Goal: Task Accomplishment & Management: Manage account settings

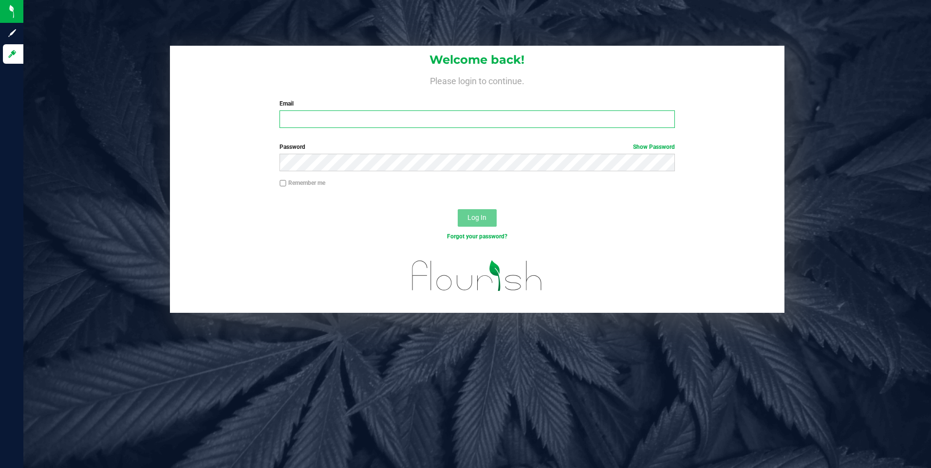
click at [324, 116] on input "Email" at bounding box center [477, 120] width 395 height 18
type input "[EMAIL_ADDRESS][DOMAIN_NAME]"
click at [474, 216] on span "Log In" at bounding box center [476, 218] width 19 height 8
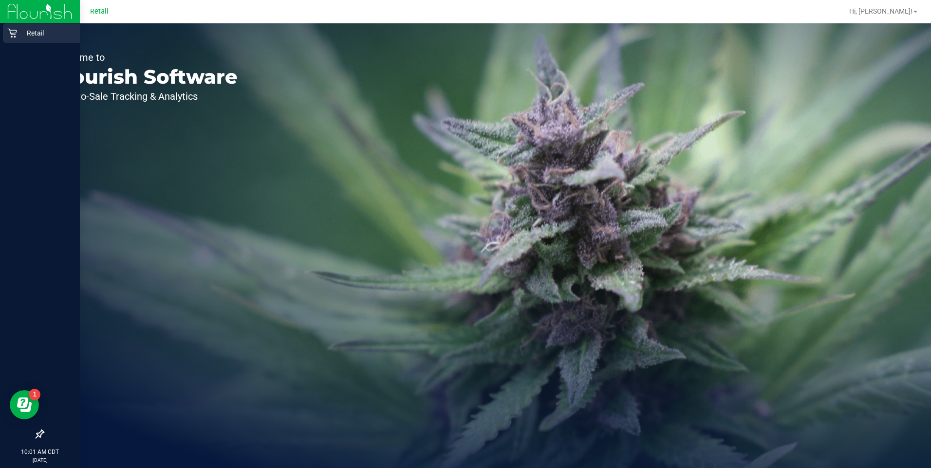
click at [18, 32] on p "Retail" at bounding box center [46, 33] width 58 height 12
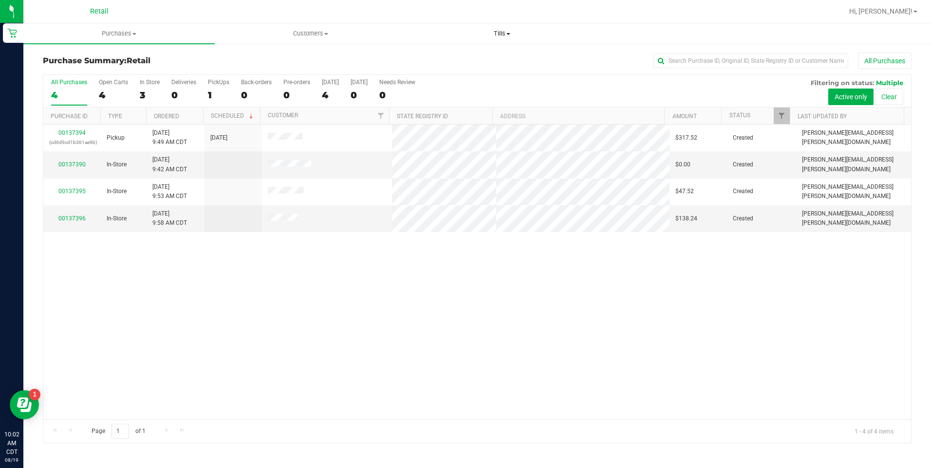
click at [508, 32] on span "Tills" at bounding box center [502, 33] width 190 height 9
click at [452, 61] on span "Manage tills" at bounding box center [440, 59] width 66 height 8
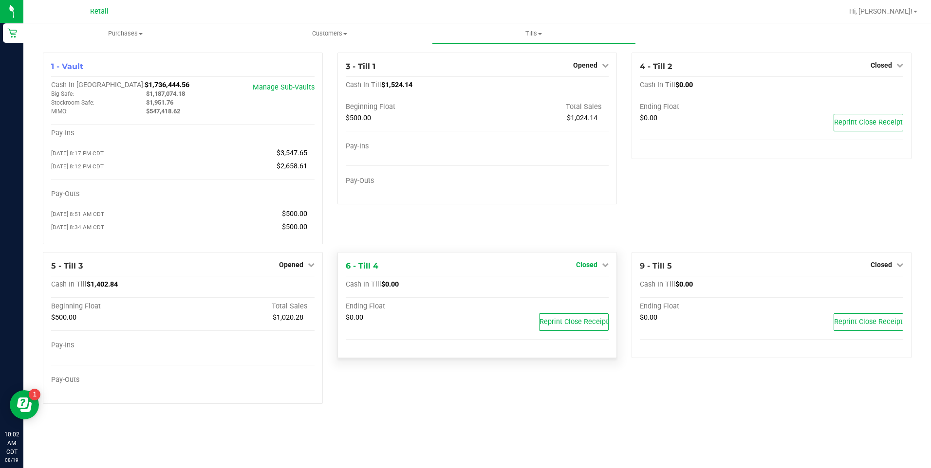
click at [591, 268] on span "Closed" at bounding box center [586, 265] width 21 height 8
click at [584, 289] on link "Open Till" at bounding box center [587, 285] width 26 height 8
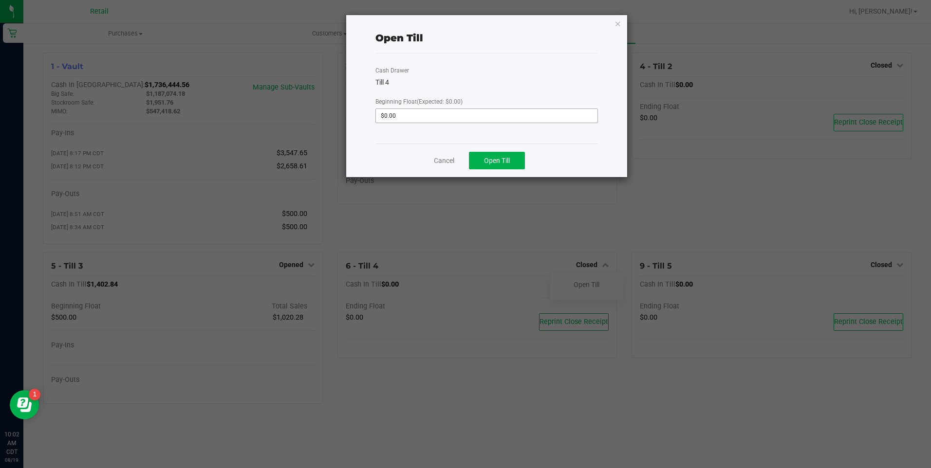
click at [429, 118] on input "$0.00" at bounding box center [486, 116] width 221 height 14
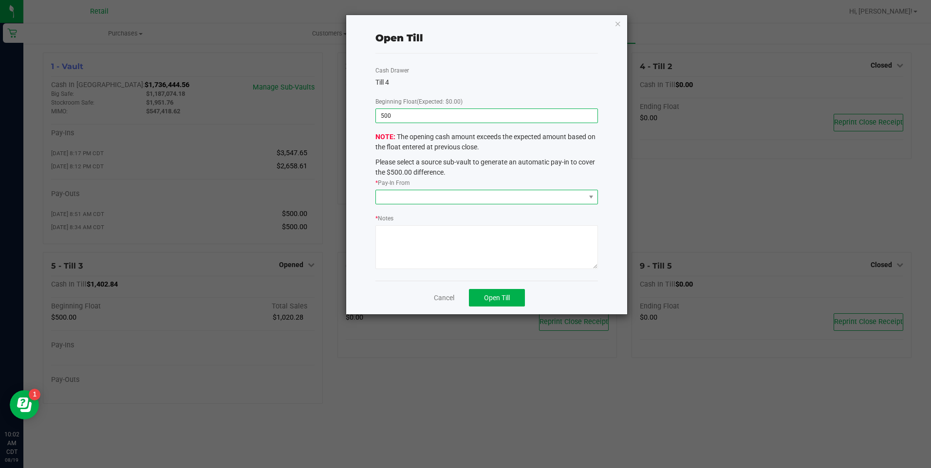
click at [405, 195] on span at bounding box center [480, 197] width 209 height 14
type input "$500.00"
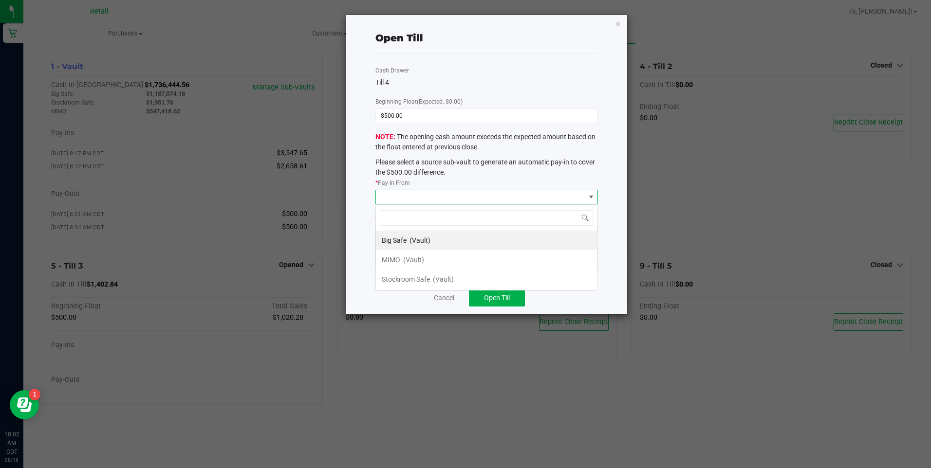
scroll to position [15, 222]
click at [405, 260] on span "(Vault)" at bounding box center [413, 260] width 21 height 8
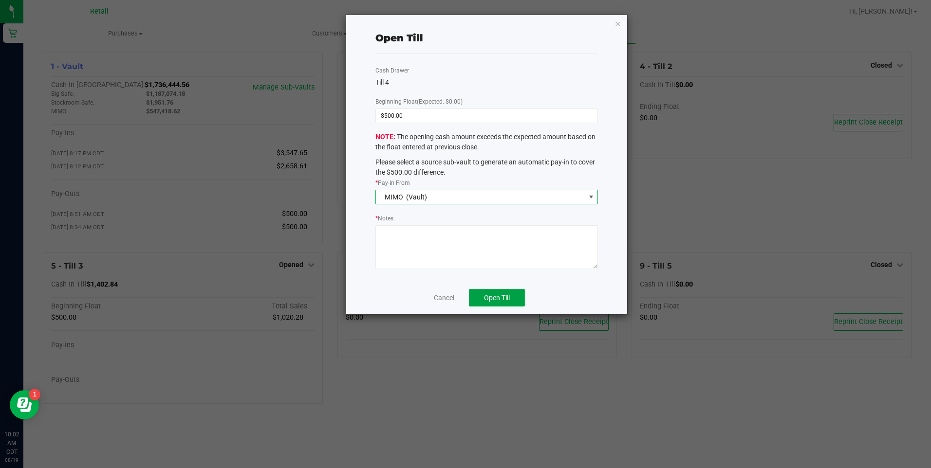
click at [496, 299] on span "Open Till" at bounding box center [497, 298] width 26 height 8
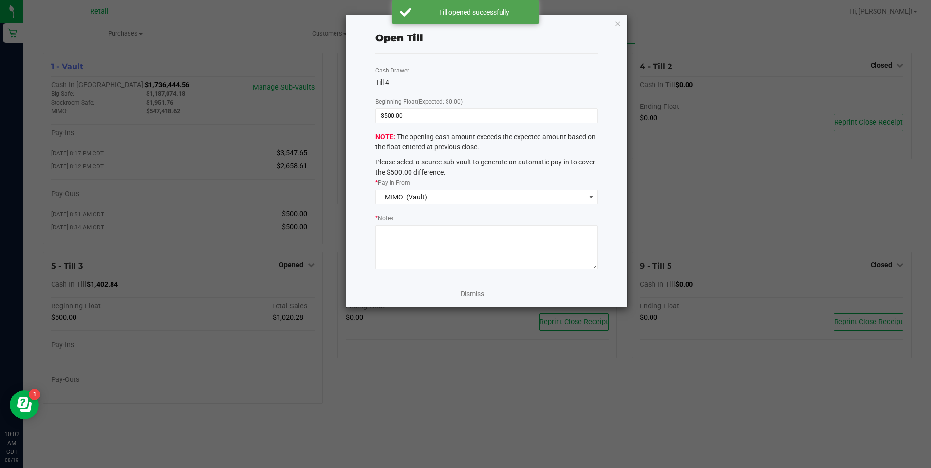
click at [467, 298] on link "Dismiss" at bounding box center [472, 294] width 23 height 10
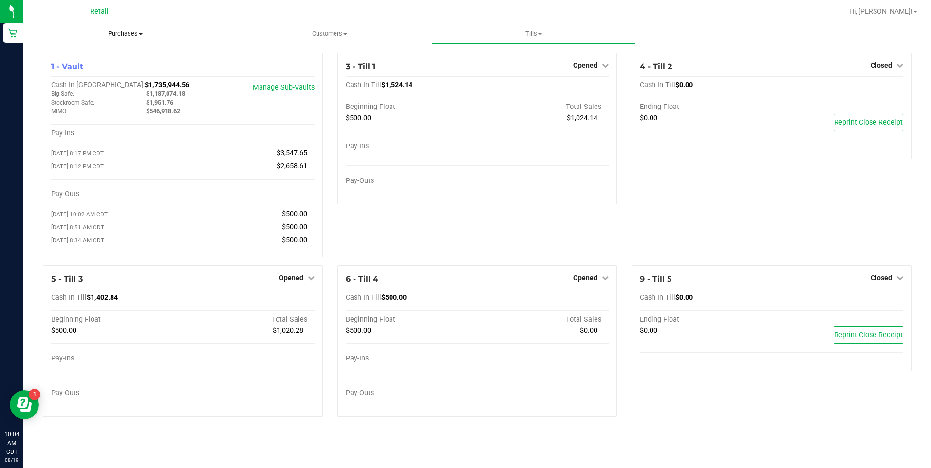
click at [134, 37] on span "Purchases" at bounding box center [125, 33] width 204 height 9
click at [52, 82] on span "All purchases" at bounding box center [57, 82] width 69 height 8
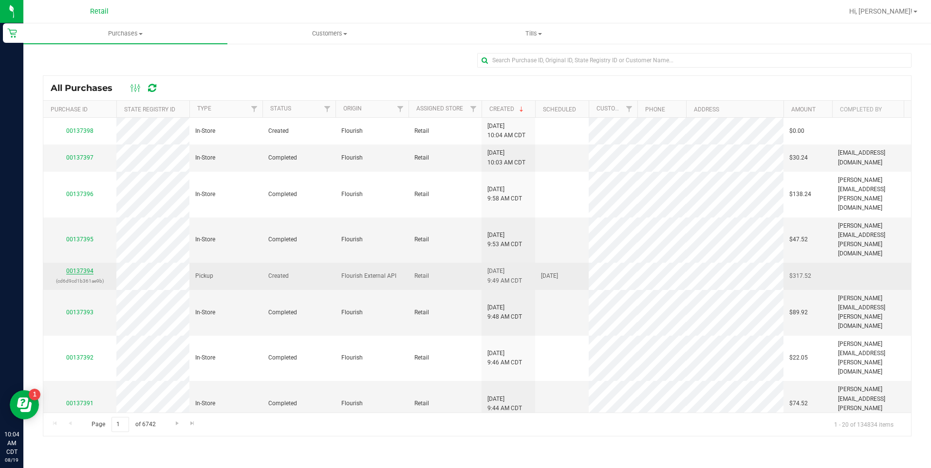
click at [71, 268] on link "00137394" at bounding box center [79, 271] width 27 height 7
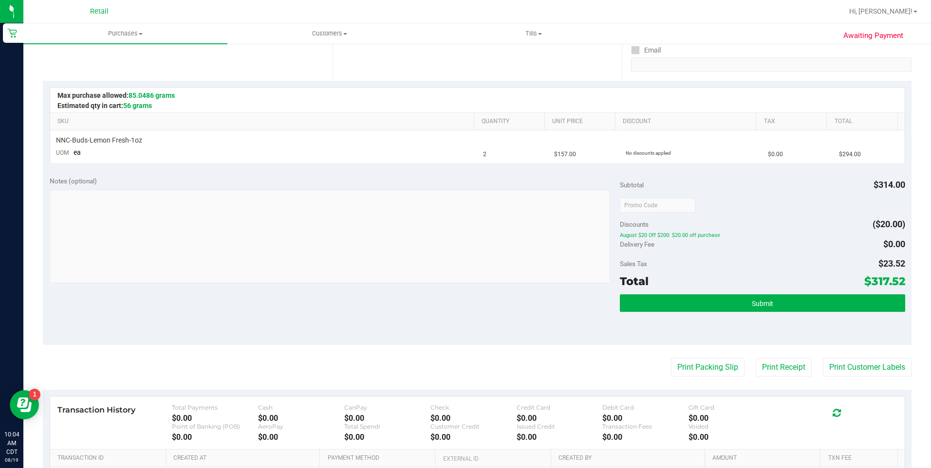
scroll to position [195, 0]
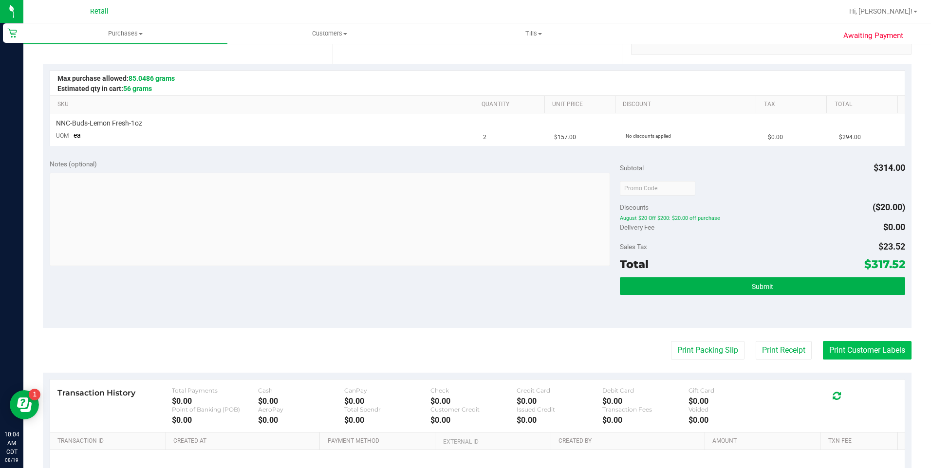
click at [825, 350] on button "Print Customer Labels" at bounding box center [867, 350] width 89 height 19
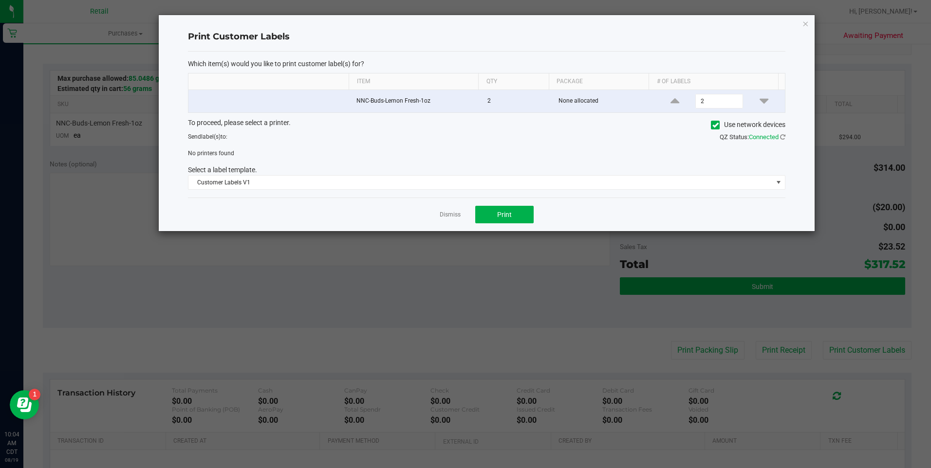
click at [711, 128] on span at bounding box center [715, 125] width 9 height 9
click at [0, 0] on input "Use network devices" at bounding box center [0, 0] width 0 height 0
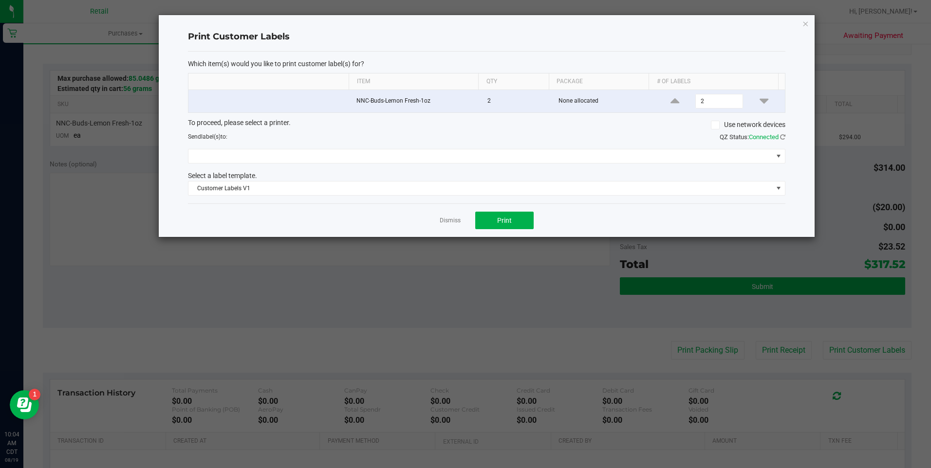
click at [330, 165] on div "To proceed, please select a printer. Use network devices Send label(s) to: QZ S…" at bounding box center [487, 157] width 598 height 78
click at [329, 158] on span at bounding box center [480, 157] width 584 height 14
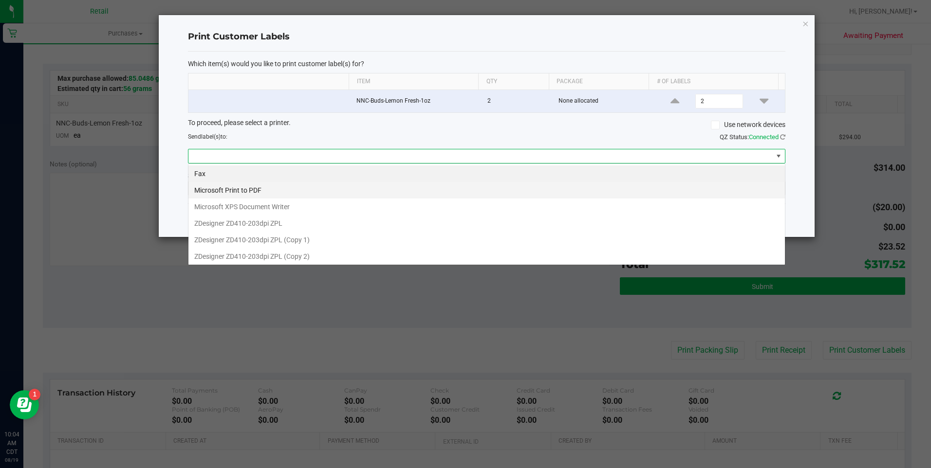
scroll to position [15, 598]
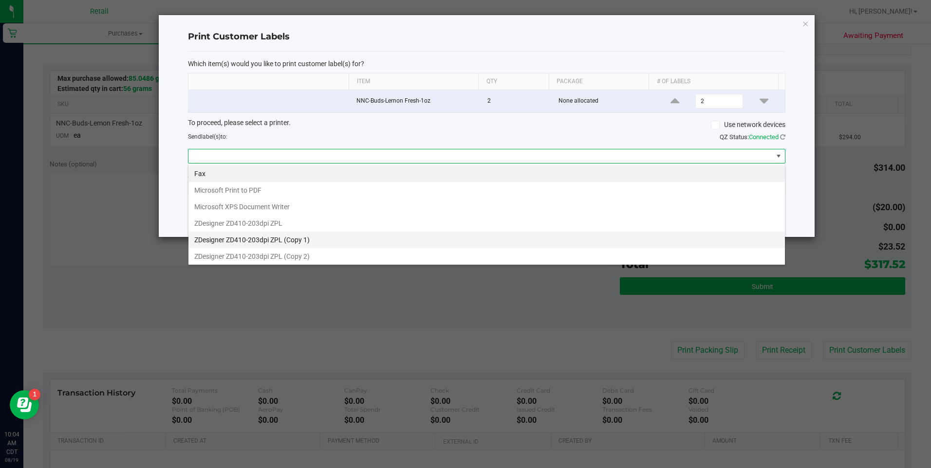
click at [252, 242] on 1\) "ZDesigner ZD410-203dpi ZPL (Copy 1)" at bounding box center [486, 240] width 597 height 17
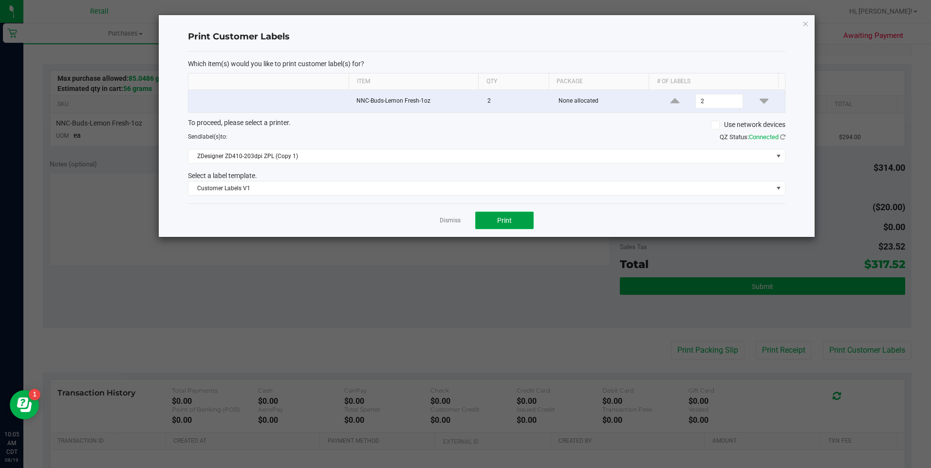
click at [497, 223] on span "Print" at bounding box center [504, 221] width 15 height 8
click at [445, 224] on link "Dismiss" at bounding box center [450, 221] width 21 height 8
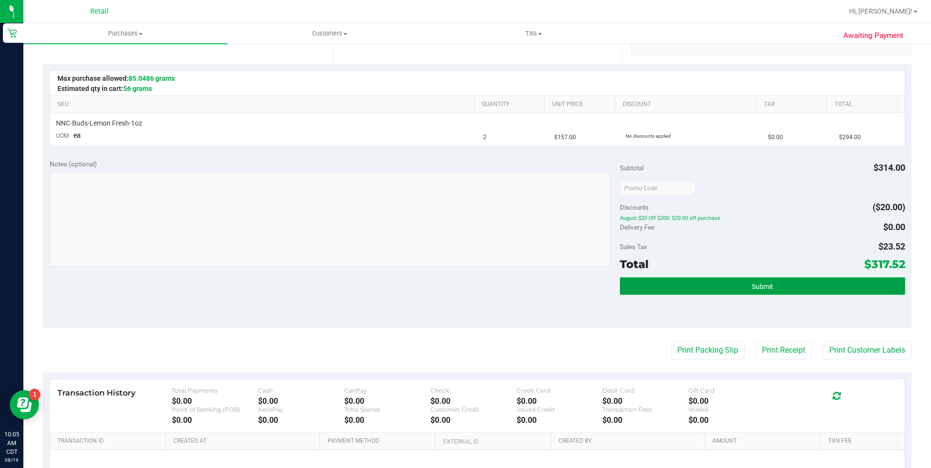
click at [731, 289] on button "Submit" at bounding box center [762, 287] width 285 height 18
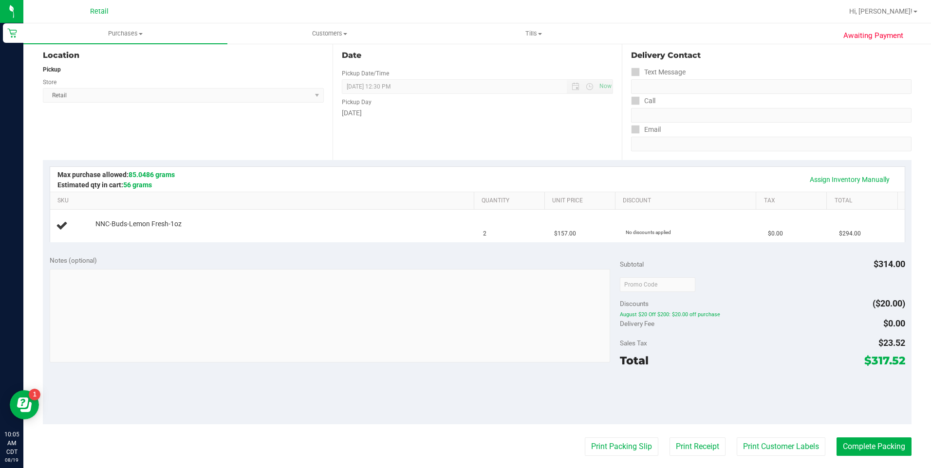
scroll to position [97, 0]
click at [812, 180] on link "Assign Inventory Manually" at bounding box center [850, 180] width 93 height 17
click at [106, 229] on link "Add Package" at bounding box center [112, 231] width 35 height 7
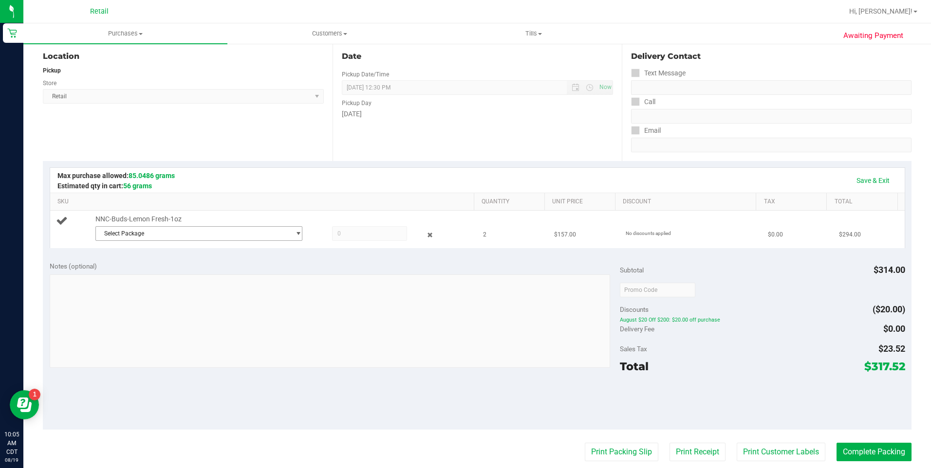
click at [129, 229] on span "Select Package" at bounding box center [193, 234] width 194 height 14
click at [119, 274] on span "SDNNCMF-20250818-018" at bounding box center [135, 274] width 69 height 7
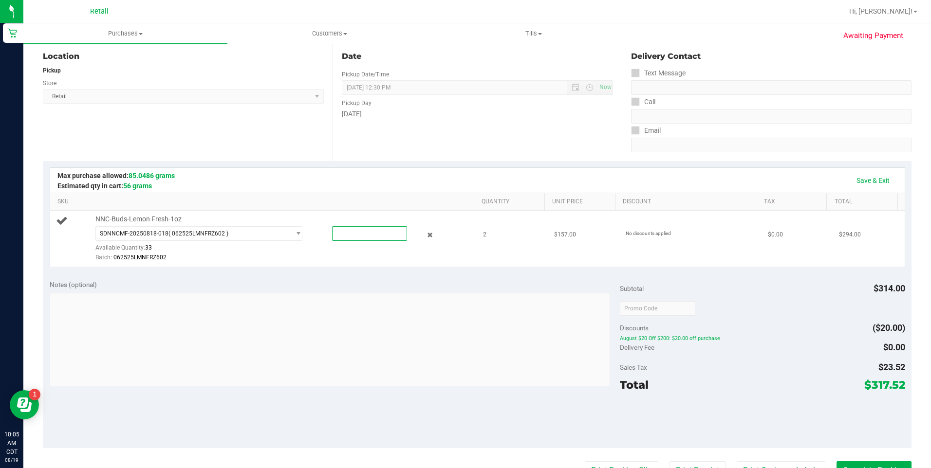
click at [354, 234] on span at bounding box center [369, 233] width 75 height 15
type input "2"
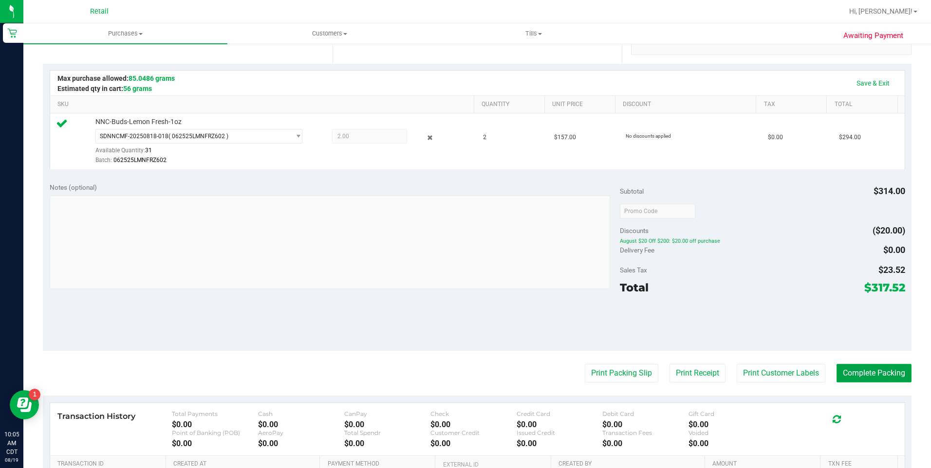
click at [853, 377] on button "Complete Packing" at bounding box center [874, 373] width 75 height 19
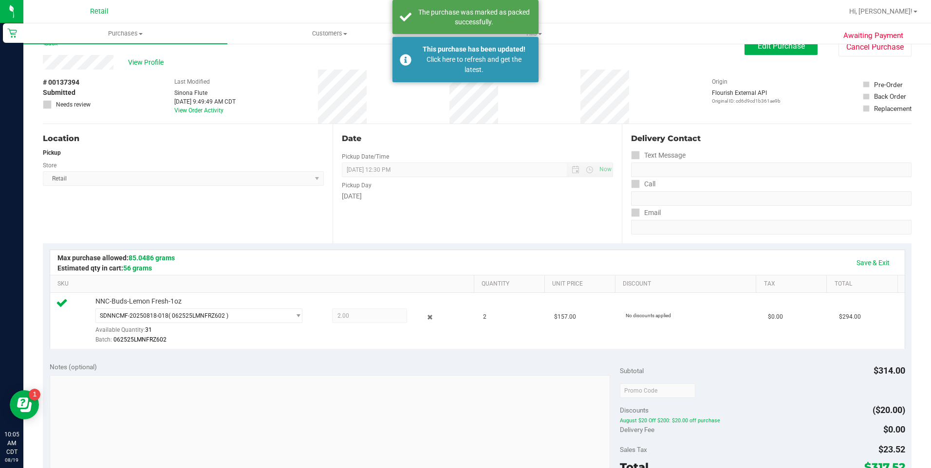
scroll to position [0, 0]
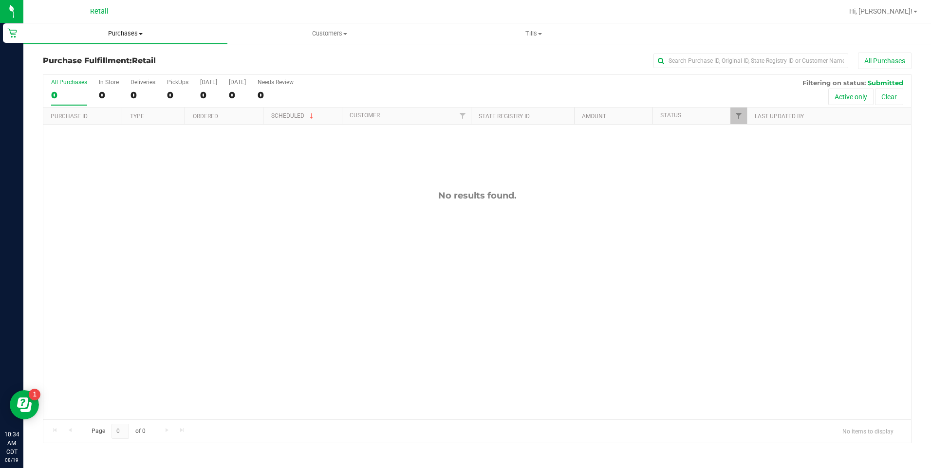
click at [139, 33] on span at bounding box center [141, 34] width 4 height 2
click at [109, 82] on li "All purchases" at bounding box center [125, 82] width 204 height 12
